Goal: Contribute content: Add original content to the website for others to see

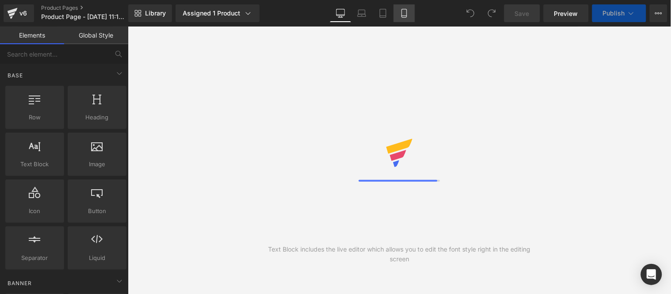
click at [400, 16] on icon at bounding box center [404, 13] width 9 height 9
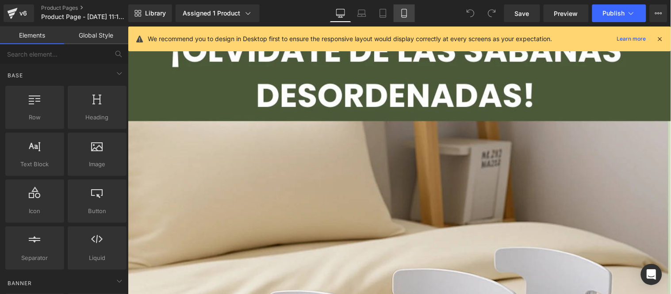
click at [400, 16] on icon at bounding box center [404, 13] width 9 height 9
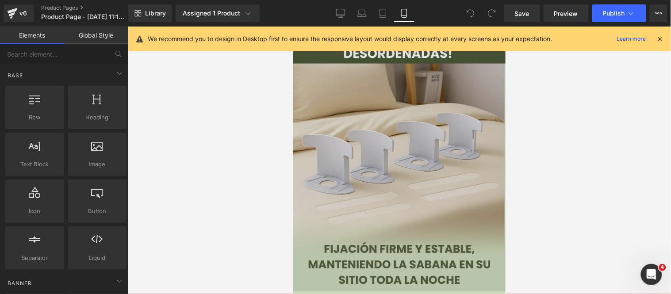
click at [403, 69] on img at bounding box center [399, 158] width 212 height 265
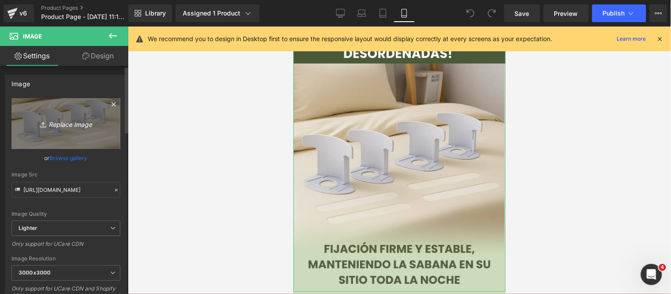
click at [82, 124] on icon "Replace Image" at bounding box center [66, 123] width 71 height 11
type input "C:\fakepath\sujetadores para sabanas.webp"
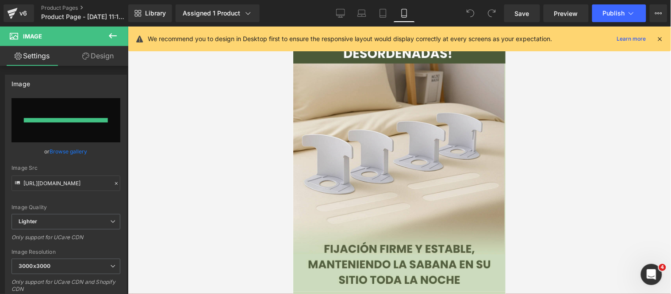
type input "[URL][DOMAIN_NAME]"
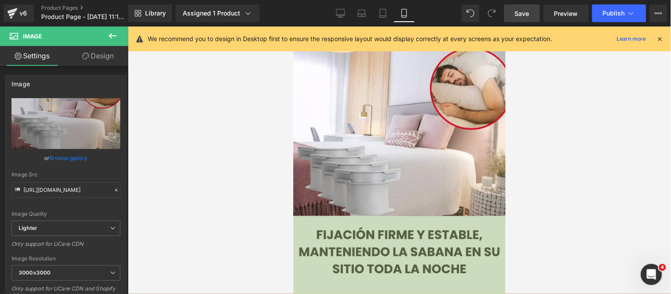
click at [527, 17] on span "Save" at bounding box center [522, 13] width 15 height 9
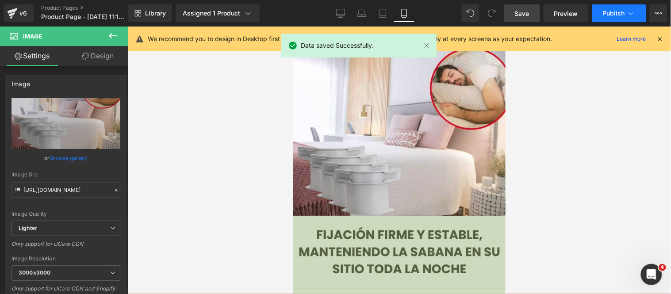
click at [600, 16] on button "Publish" at bounding box center [619, 13] width 54 height 18
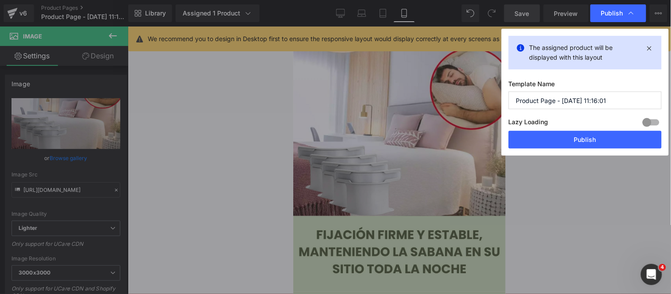
click at [566, 136] on button "Publish" at bounding box center [585, 140] width 153 height 18
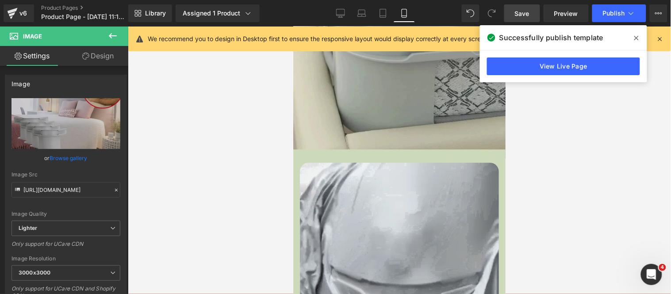
scroll to position [1425, 0]
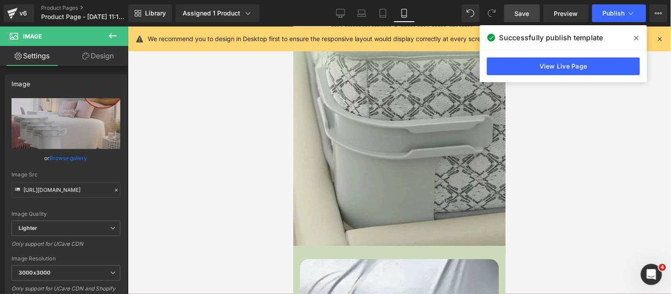
click at [632, 30] on div "Successfully publish template" at bounding box center [563, 37] width 167 height 25
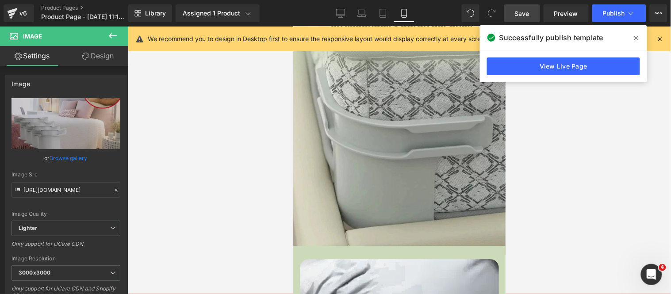
click at [635, 37] on icon at bounding box center [636, 38] width 4 height 4
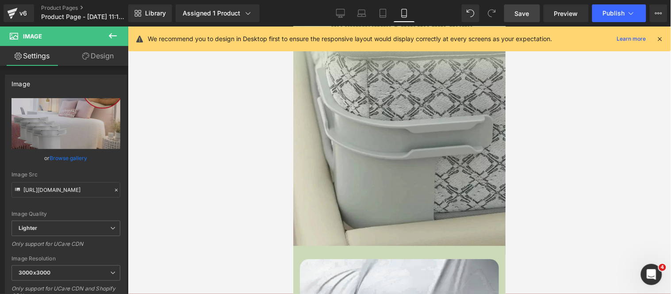
drag, startPoint x: 660, startPoint y: 40, endPoint x: 166, endPoint y: 112, distance: 499.3
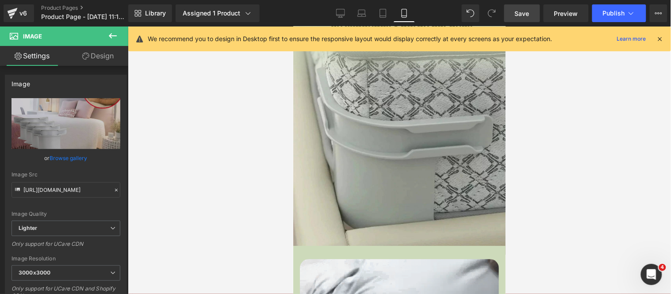
click at [660, 40] on icon at bounding box center [660, 39] width 8 height 8
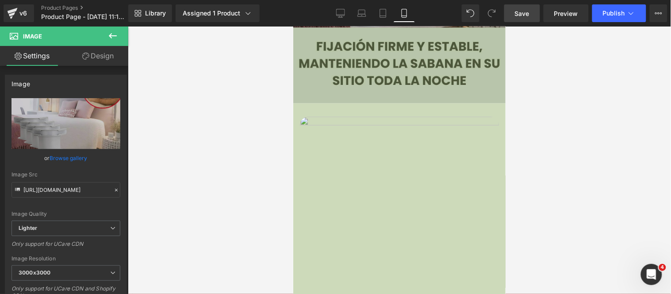
scroll to position [344, 0]
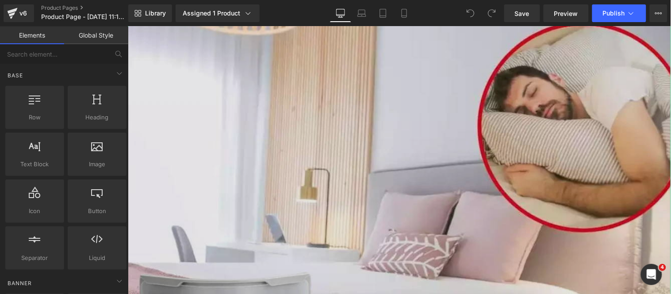
scroll to position [147, 0]
